Goal: Task Accomplishment & Management: Complete application form

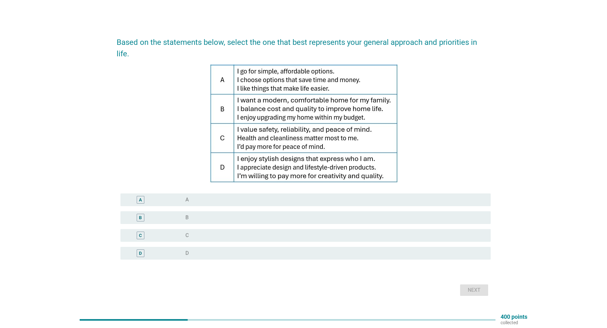
click at [169, 214] on div "B" at bounding box center [156, 218] width 60 height 8
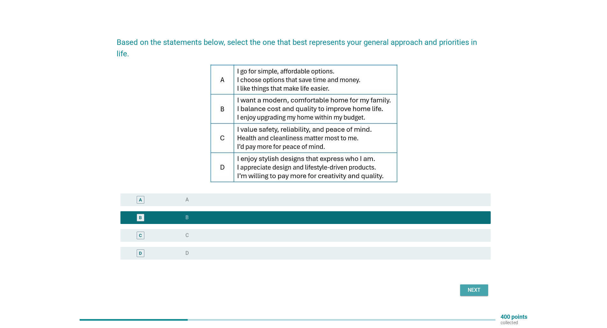
click at [473, 288] on div "Next" at bounding box center [474, 291] width 18 height 8
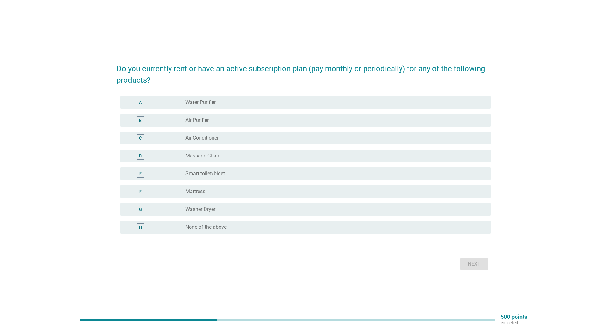
click at [180, 226] on div "H" at bounding box center [156, 228] width 60 height 8
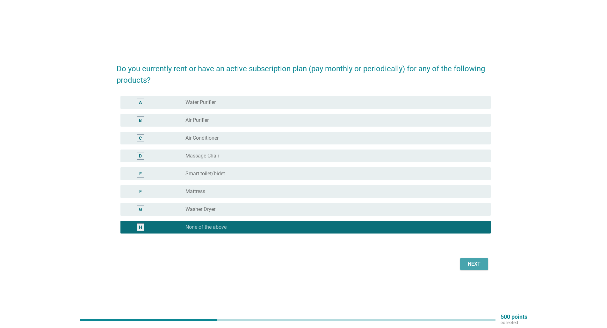
click at [477, 265] on div "Next" at bounding box center [474, 265] width 18 height 8
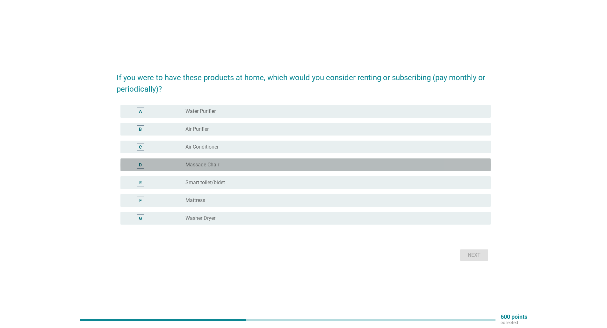
click at [186, 164] on label "Massage Chair" at bounding box center [202, 165] width 34 height 6
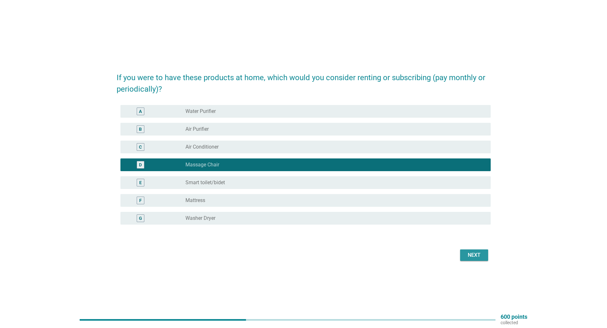
click at [469, 255] on div "Next" at bounding box center [474, 256] width 18 height 8
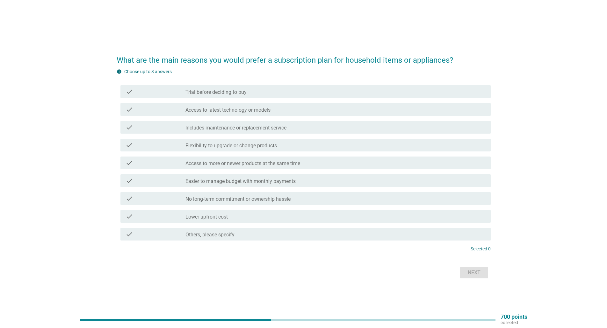
click at [247, 127] on label "Includes maintenance or replacement service" at bounding box center [235, 128] width 101 height 6
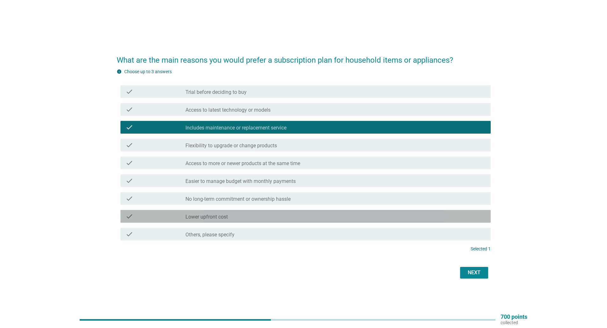
click at [251, 217] on div "check_box_outline_blank Lower upfront cost" at bounding box center [335, 217] width 300 height 8
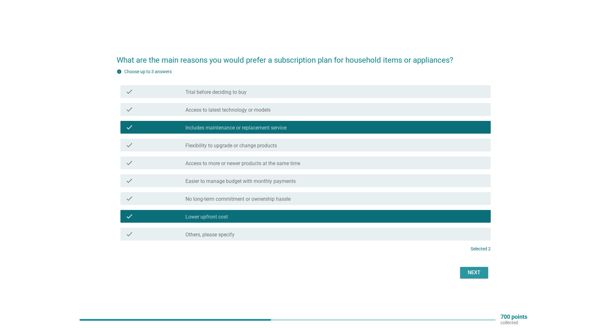
click at [468, 273] on div "Next" at bounding box center [474, 273] width 18 height 8
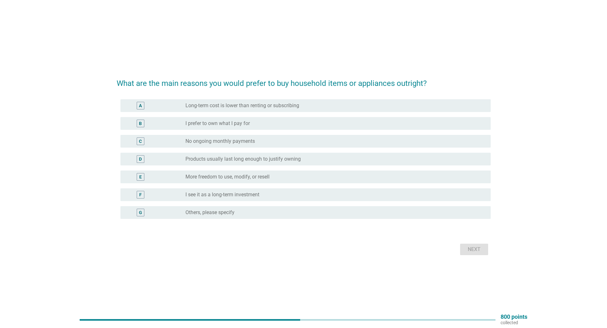
click at [149, 110] on div "A radio_button_unchecked Long-term cost is lower than renting or subscribing" at bounding box center [305, 105] width 370 height 13
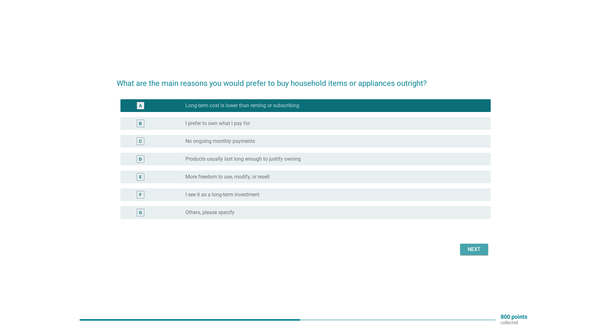
click at [476, 253] on button "Next" at bounding box center [474, 249] width 28 height 11
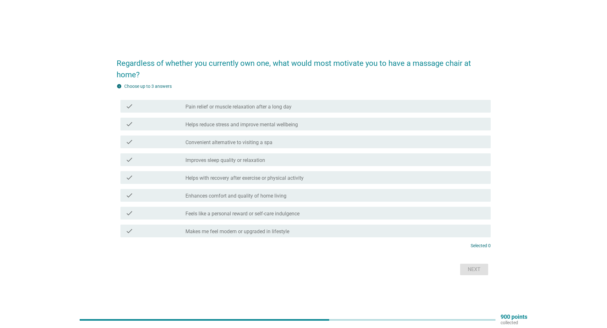
click at [204, 110] on div "check check_box_outline_blank Pain relief or muscle relaxation after a long day" at bounding box center [305, 106] width 370 height 13
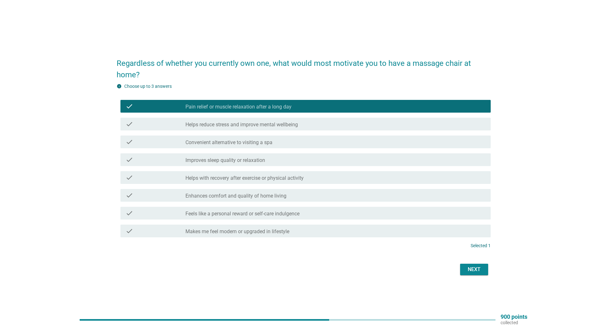
click at [204, 122] on label "Helps reduce stress and improve mental wellbeing" at bounding box center [241, 125] width 112 height 6
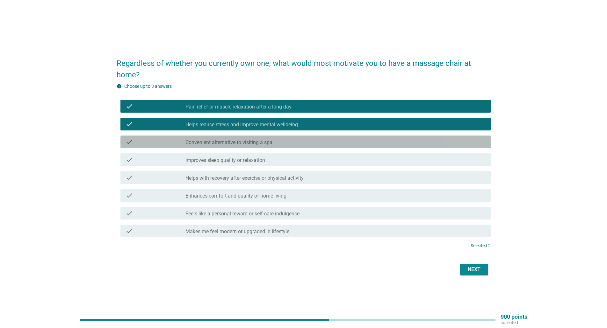
click at [213, 145] on label "Convenient alternative to visiting a spa" at bounding box center [228, 143] width 87 height 6
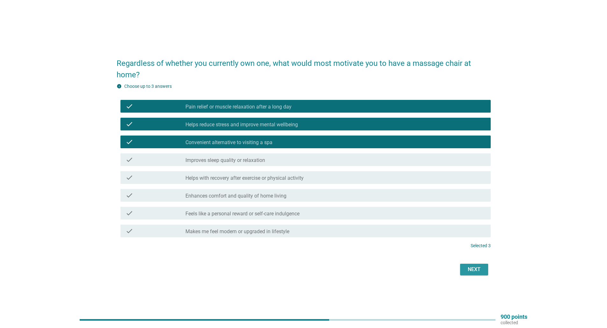
click at [482, 270] on div "Next" at bounding box center [474, 270] width 18 height 8
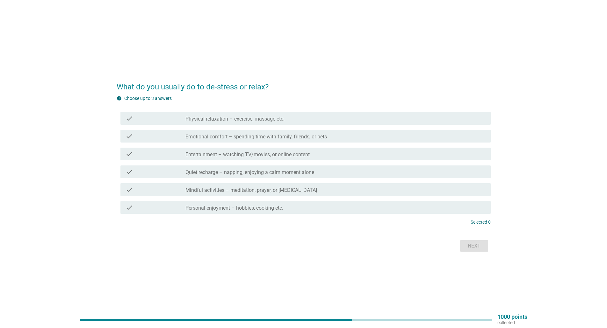
click at [193, 119] on label "Physical relaxation – exercise, massage etc." at bounding box center [234, 119] width 99 height 6
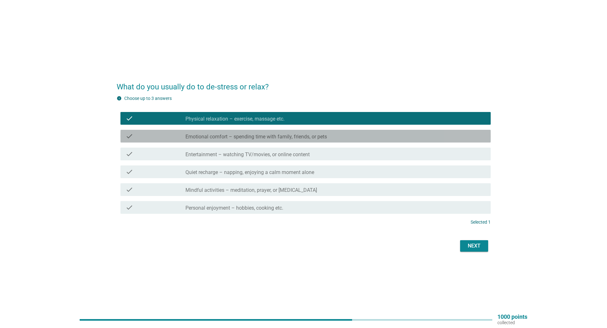
click at [209, 135] on label "Emotional comfort – spending time with family, friends, or pets" at bounding box center [255, 137] width 141 height 6
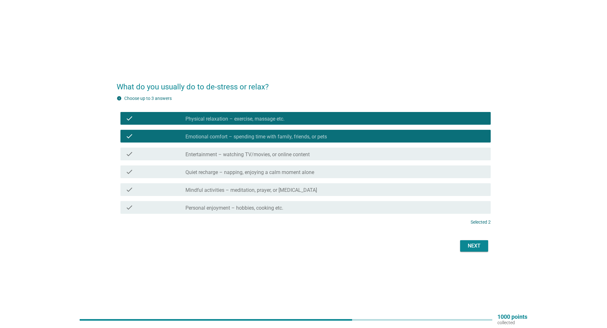
click at [216, 172] on label "Quiet recharge – napping, enjoying a calm moment alone" at bounding box center [249, 172] width 129 height 6
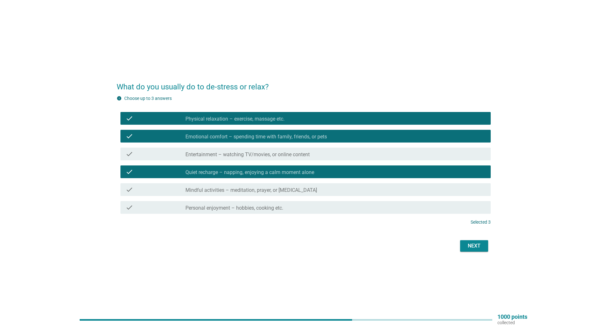
click at [479, 248] on div "Next" at bounding box center [474, 246] width 18 height 8
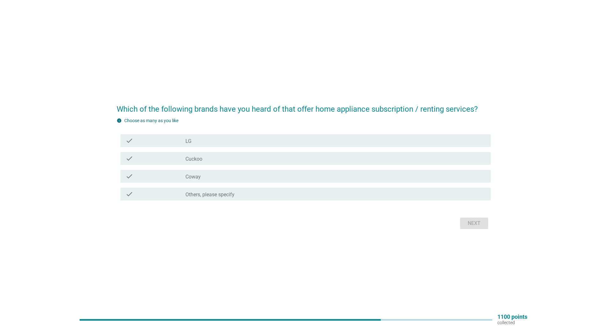
click at [221, 156] on div "check_box_outline_blank Cuckoo" at bounding box center [335, 159] width 300 height 8
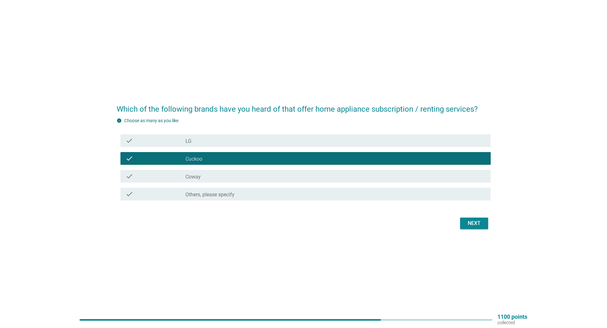
click at [219, 178] on div "check_box_outline_blank Coway" at bounding box center [335, 177] width 300 height 8
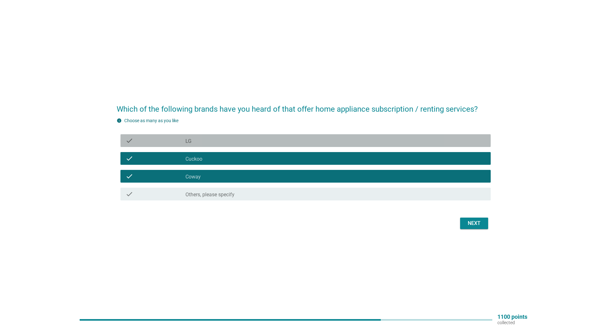
click at [220, 137] on div "check_box_outline_blank LG" at bounding box center [335, 141] width 300 height 8
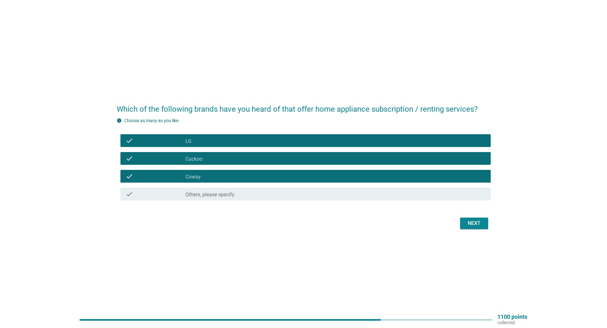
click at [468, 224] on div "Next" at bounding box center [474, 224] width 18 height 8
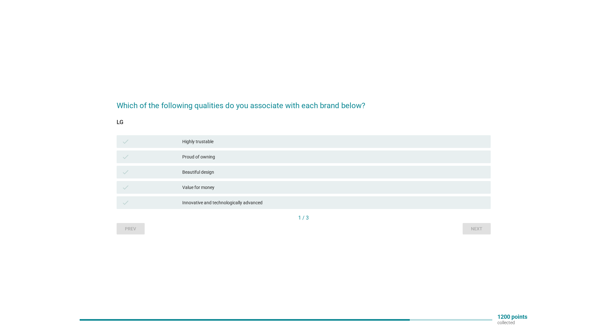
click at [183, 142] on div "Highly trustable" at bounding box center [333, 142] width 303 height 8
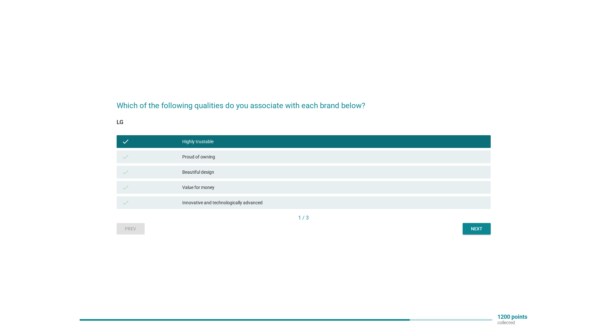
click at [475, 232] on div "Next" at bounding box center [477, 229] width 18 height 7
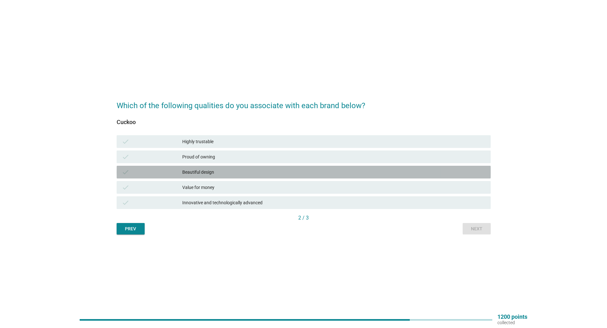
click at [206, 170] on div "Beautiful design" at bounding box center [333, 173] width 303 height 8
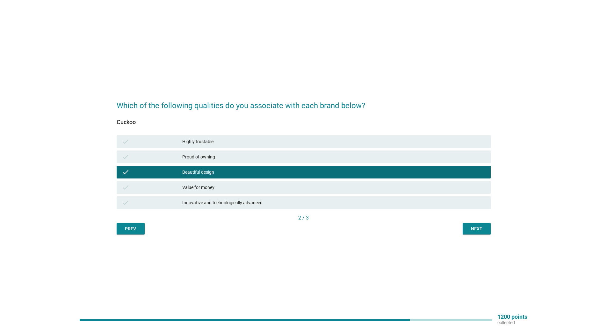
click at [474, 232] on div "Next" at bounding box center [477, 229] width 18 height 7
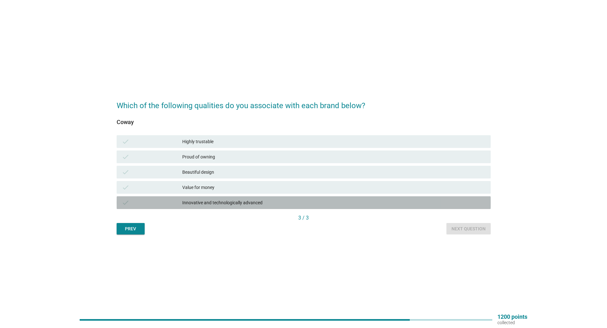
click at [193, 197] on div "check Innovative and technologically advanced" at bounding box center [304, 203] width 374 height 13
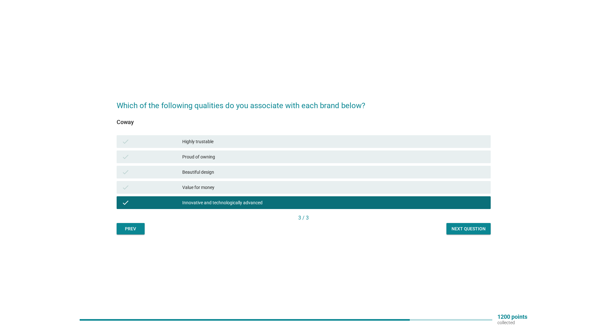
click at [459, 230] on div "Next question" at bounding box center [468, 229] width 34 height 7
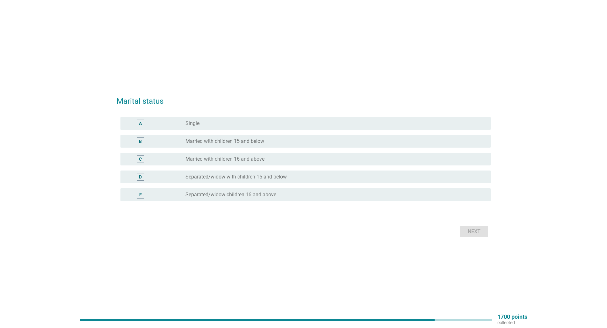
click at [211, 143] on label "Married with children 15 and below" at bounding box center [224, 141] width 79 height 6
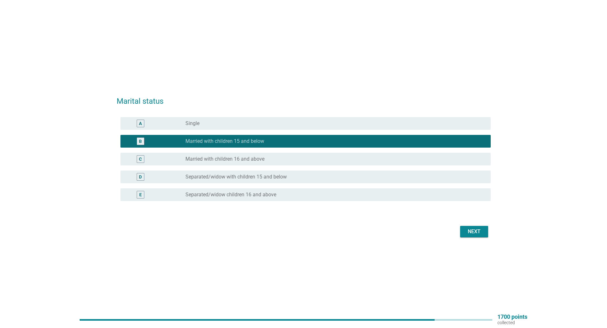
click at [484, 233] on button "Next" at bounding box center [474, 231] width 28 height 11
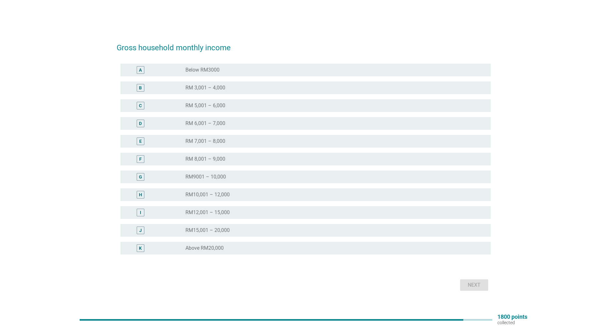
click at [222, 86] on label "RM 3,001 – 4,000" at bounding box center [205, 88] width 40 height 6
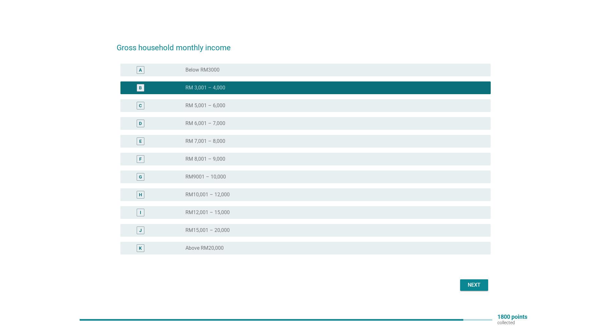
click at [470, 284] on div "Next" at bounding box center [474, 286] width 18 height 8
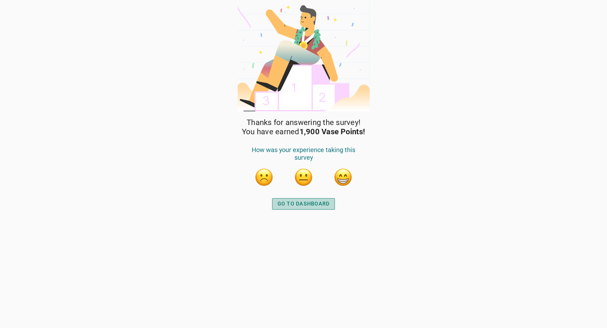
click at [284, 205] on div "GO TO DASHBOARD" at bounding box center [303, 204] width 52 height 8
